Goal: Information Seeking & Learning: Understand process/instructions

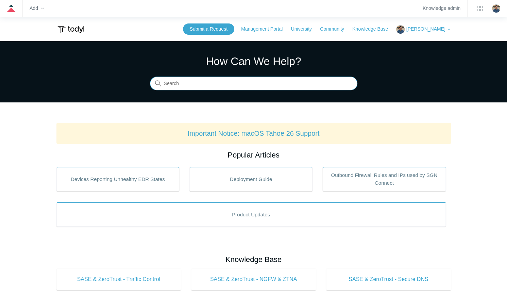
click at [192, 89] on input "Search" at bounding box center [253, 84] width 207 height 14
type input "custom widget"
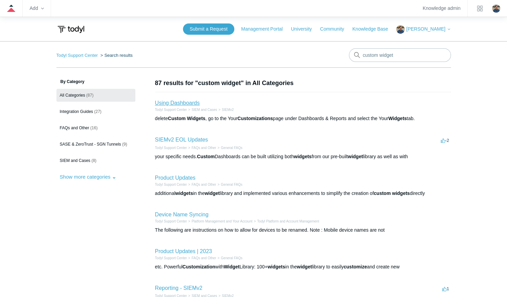
click at [182, 103] on link "Using Dashboards" at bounding box center [177, 103] width 45 height 6
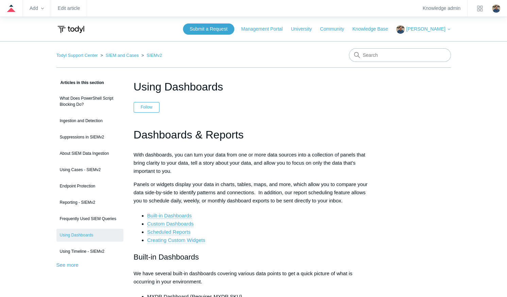
click at [172, 238] on link "Creating Custom Widgets" at bounding box center [176, 240] width 58 height 6
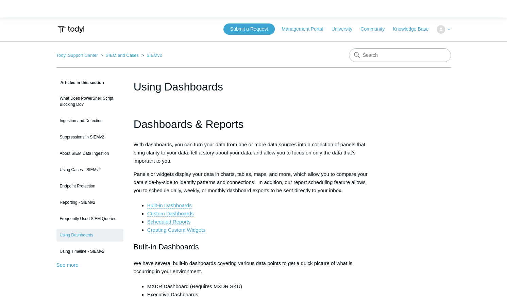
scroll to position [1372, 0]
